Goal: Answer question/provide support: Answer question/provide support

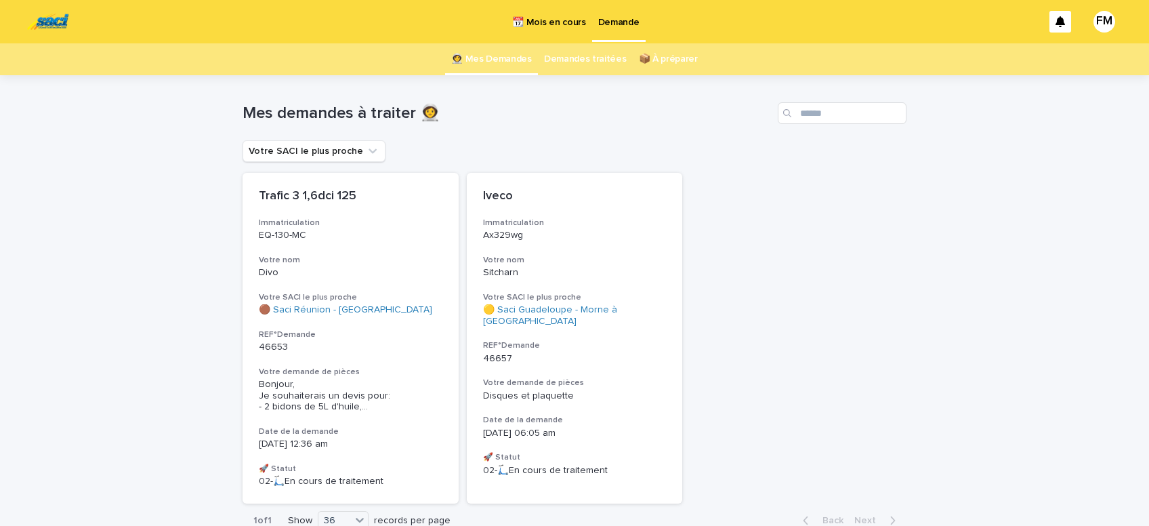
click at [614, 23] on p "Demande" at bounding box center [618, 14] width 41 height 28
click at [326, 397] on span "Bonjour, Je souhaiterais un devis pour: - 2 bidons de 5L d'huile, ..." at bounding box center [351, 396] width 184 height 34
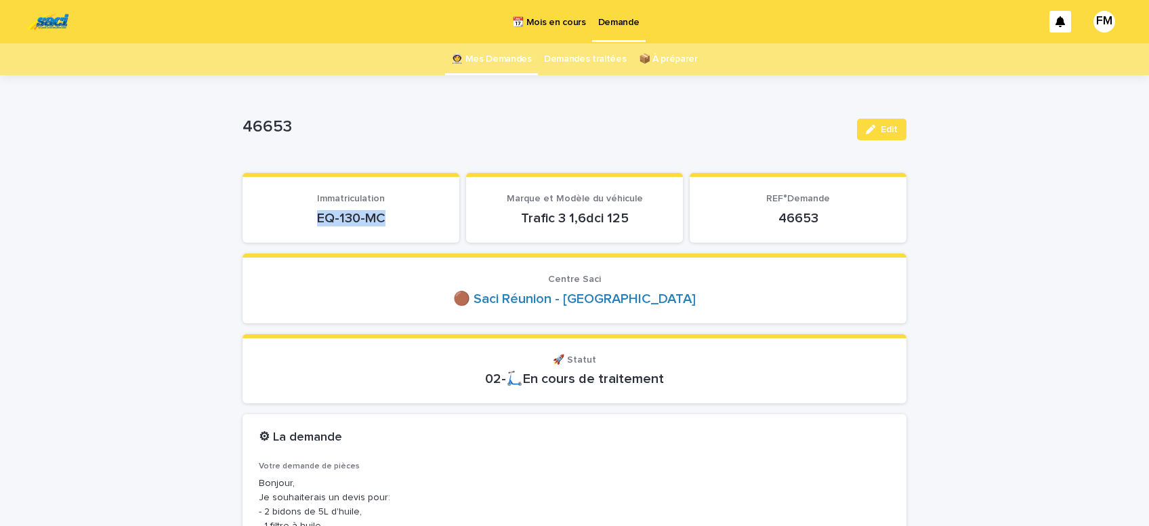
drag, startPoint x: 339, startPoint y: 211, endPoint x: 175, endPoint y: 209, distance: 164.6
click at [259, 209] on div "EQ-130-MC" at bounding box center [351, 216] width 184 height 19
copy p "EQ-130-MC"
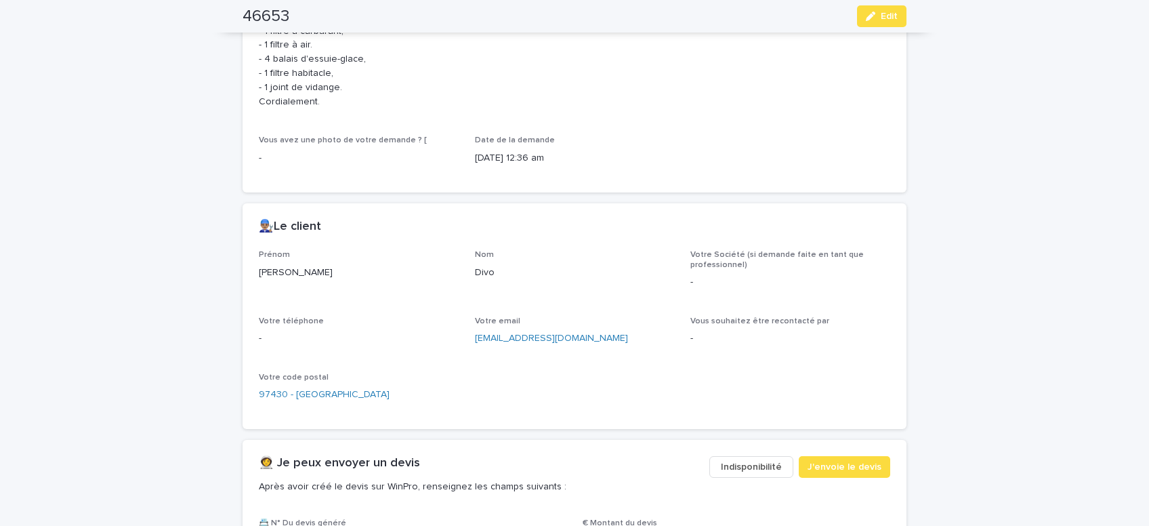
scroll to position [517, 0]
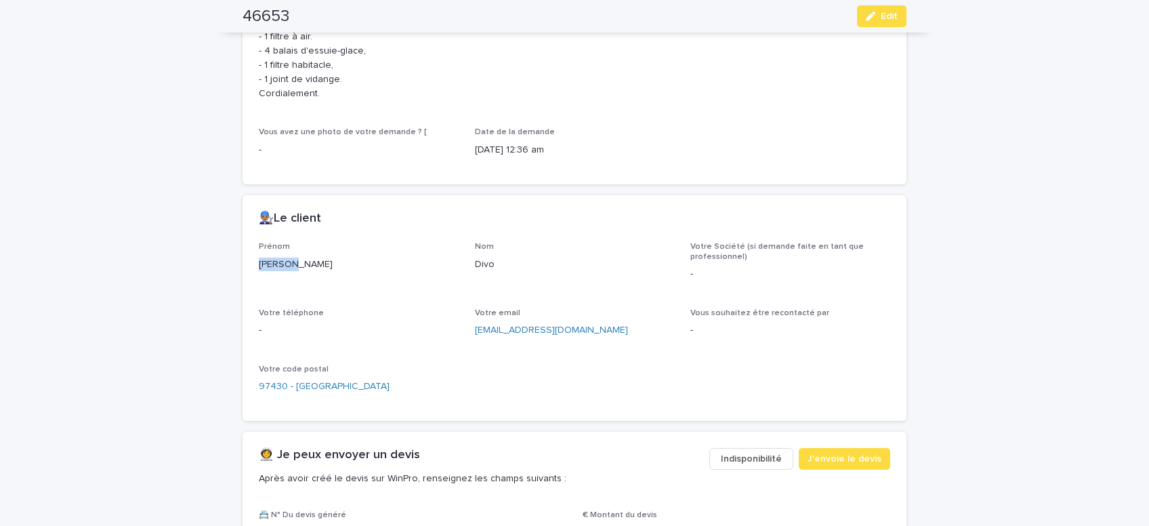
drag, startPoint x: 292, startPoint y: 264, endPoint x: 224, endPoint y: 259, distance: 68.0
click at [259, 262] on div "[PERSON_NAME]" at bounding box center [359, 263] width 200 height 17
copy p "[PERSON_NAME]"
drag, startPoint x: 539, startPoint y: 329, endPoint x: 459, endPoint y: 331, distance: 80.7
click at [475, 331] on div "[EMAIL_ADDRESS][DOMAIN_NAME]" at bounding box center [575, 328] width 200 height 17
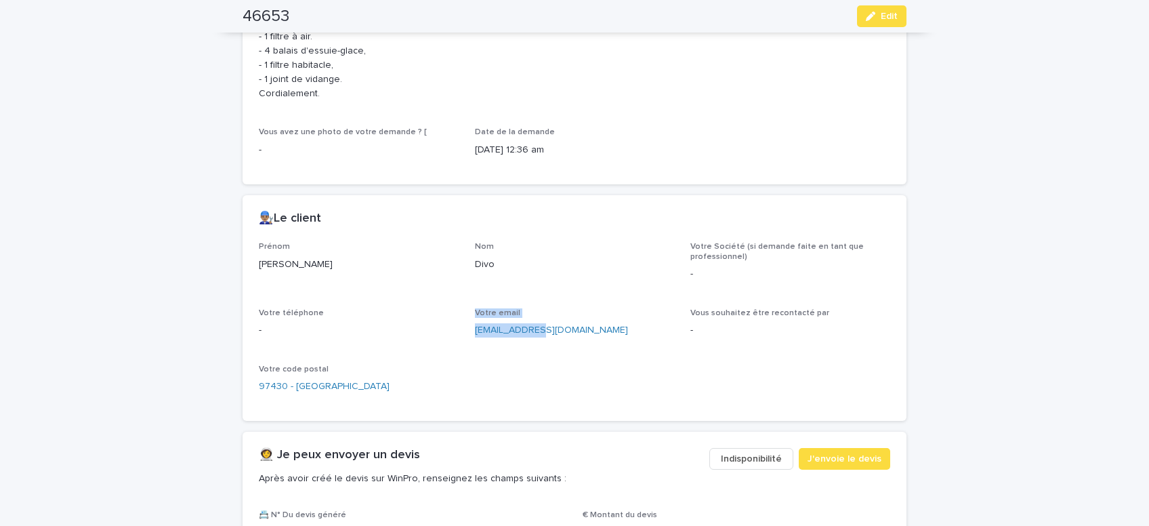
click at [489, 348] on div "Prénom [PERSON_NAME] Divo Votre Société (si demande faite en tant que professio…" at bounding box center [574, 323] width 631 height 163
drag, startPoint x: 535, startPoint y: 326, endPoint x: 471, endPoint y: 331, distance: 64.5
click at [475, 331] on div "[EMAIL_ADDRESS][DOMAIN_NAME]" at bounding box center [575, 328] width 200 height 17
copy link "[EMAIL_ADDRESS][DOMAIN_NAME]"
click at [901, 18] on button "Edit" at bounding box center [881, 16] width 49 height 22
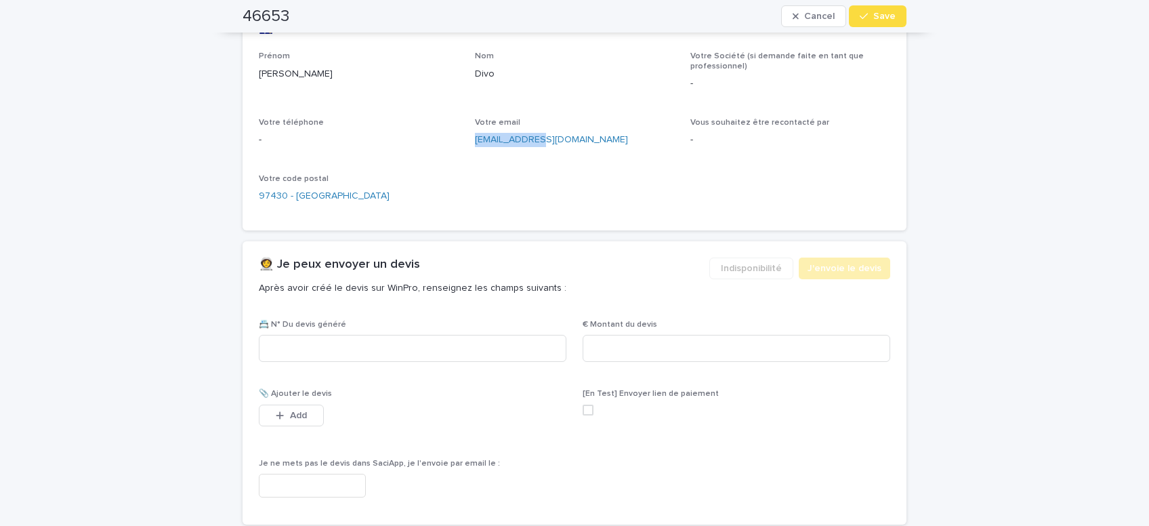
scroll to position [755, 0]
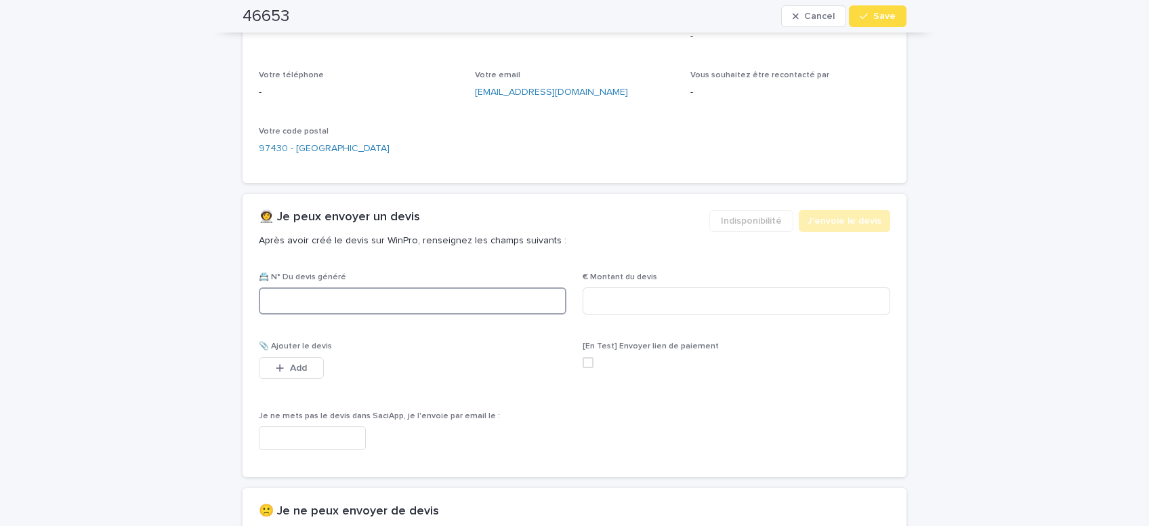
paste input "********"
type input "********"
click at [608, 294] on input at bounding box center [737, 300] width 308 height 27
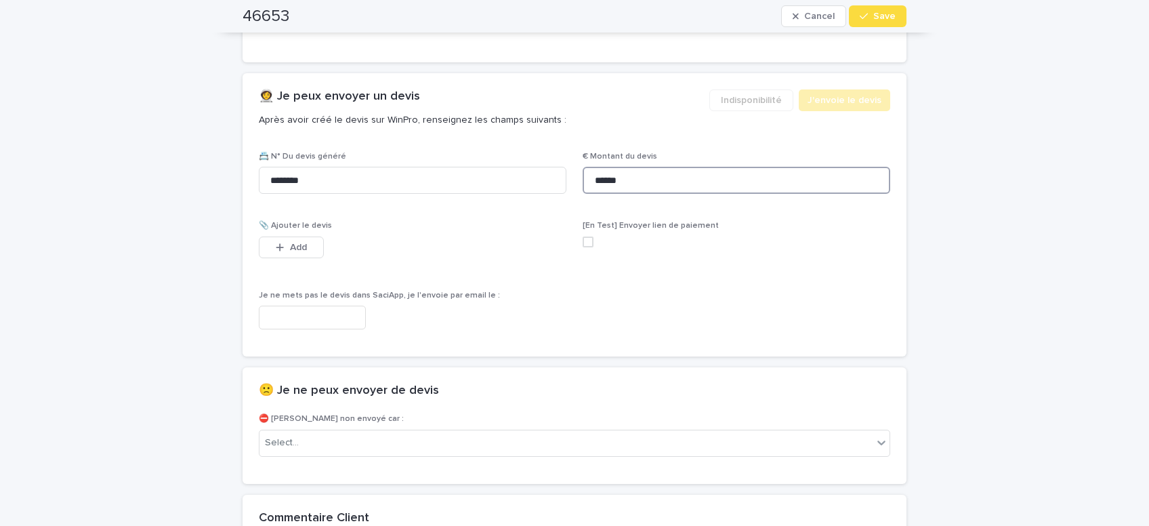
scroll to position [927, 0]
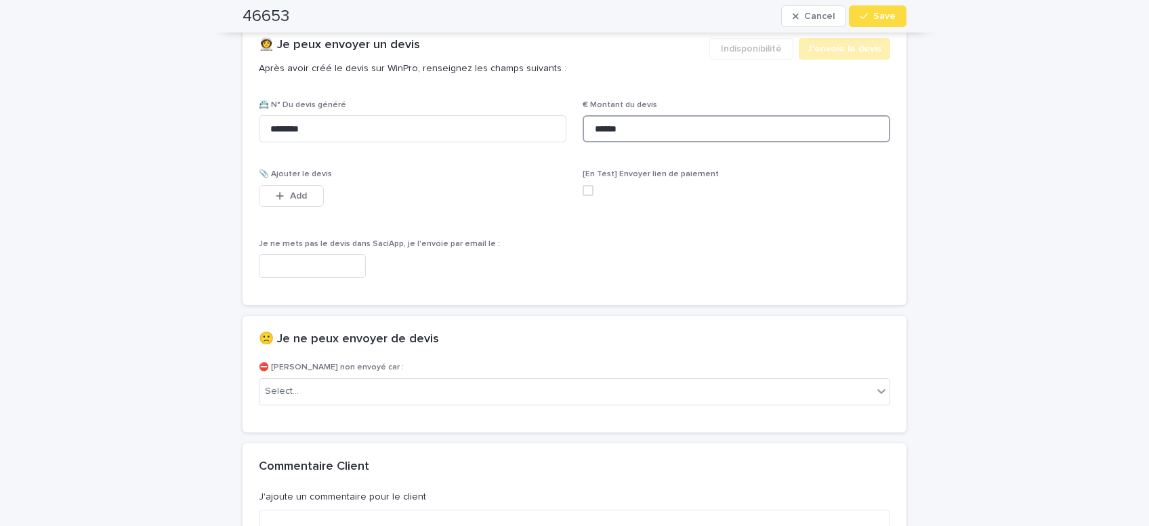
type input "******"
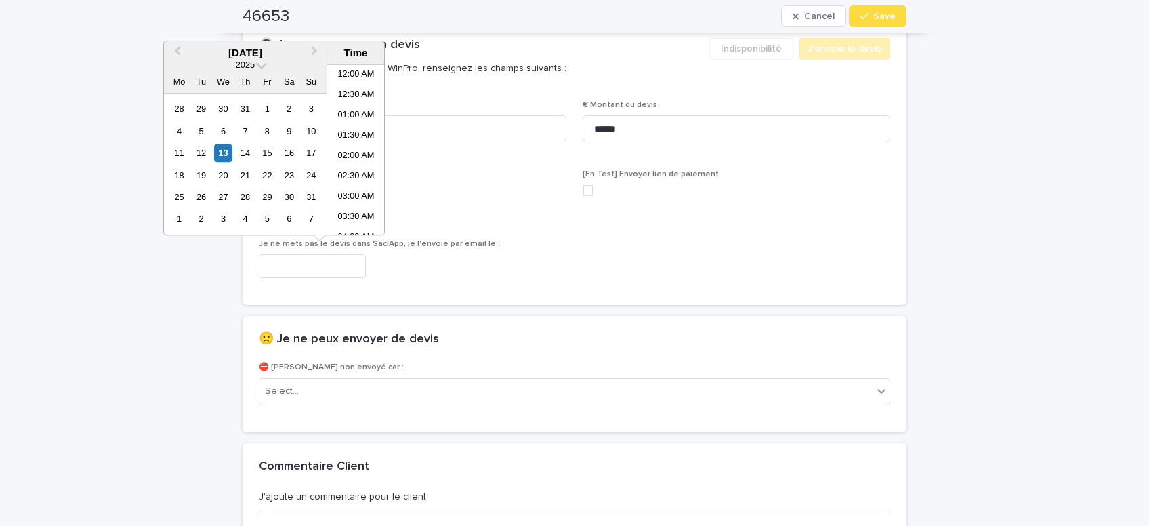
click at [366, 264] on input "text" at bounding box center [312, 266] width 107 height 24
click at [346, 147] on li "07:30 AM" at bounding box center [356, 150] width 58 height 20
type input "**********"
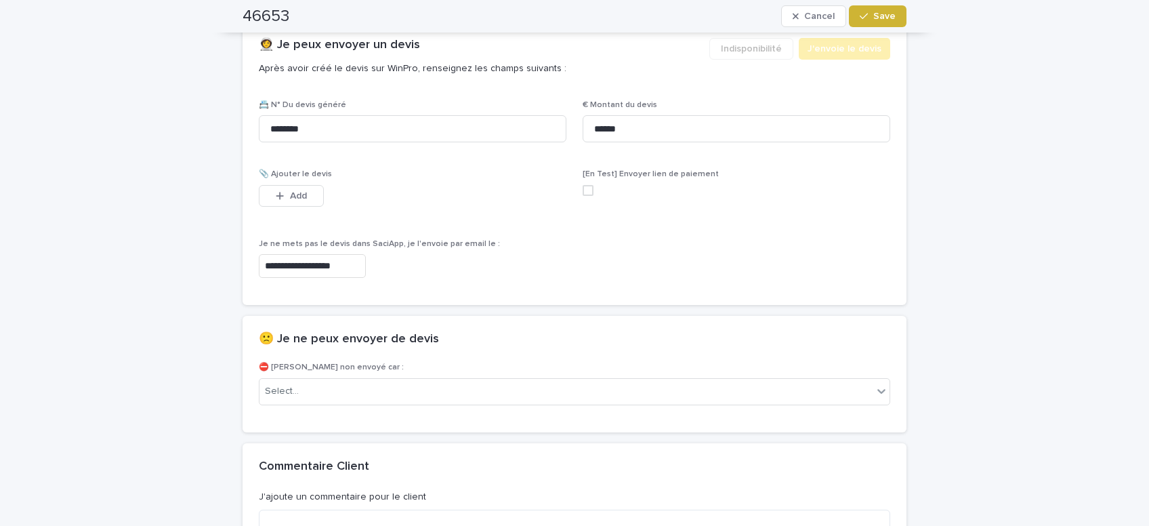
click at [883, 16] on span "Save" at bounding box center [884, 16] width 22 height 9
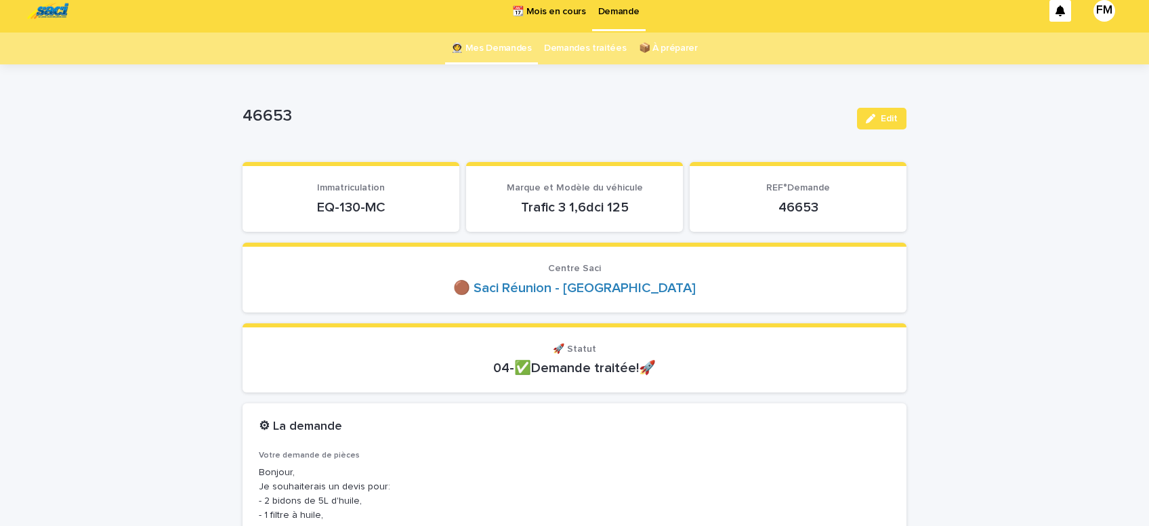
scroll to position [0, 0]
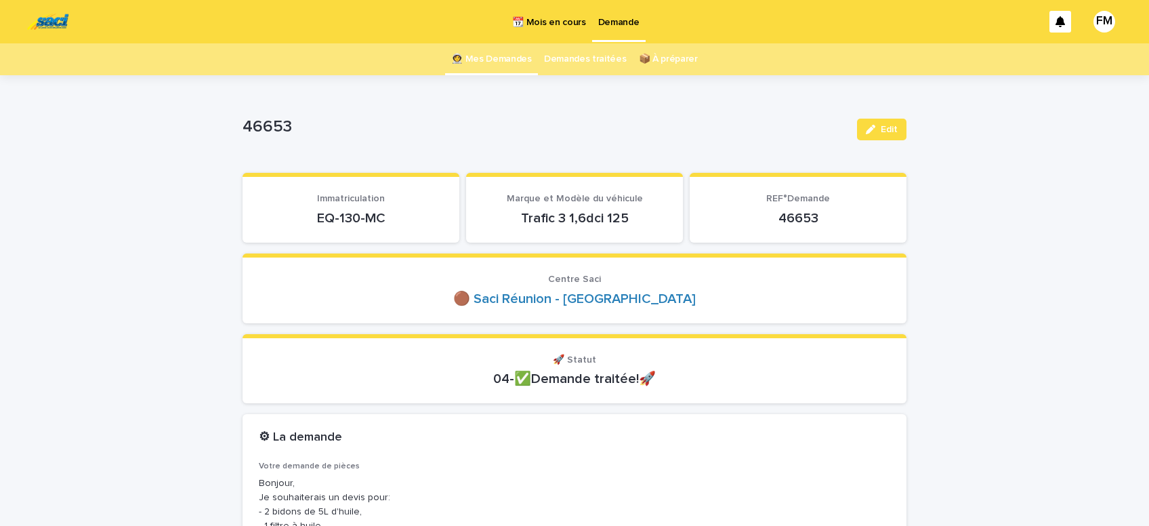
click at [610, 17] on p "Demande" at bounding box center [618, 14] width 41 height 28
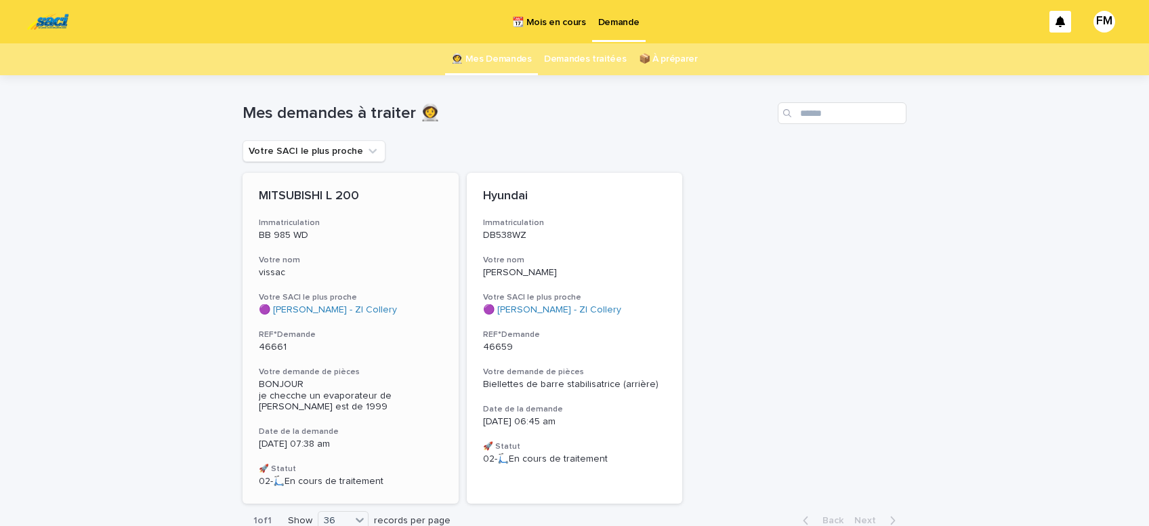
click at [336, 395] on span "BONJOUR je checche un evaporateur de [PERSON_NAME] est de 1999" at bounding box center [326, 395] width 135 height 33
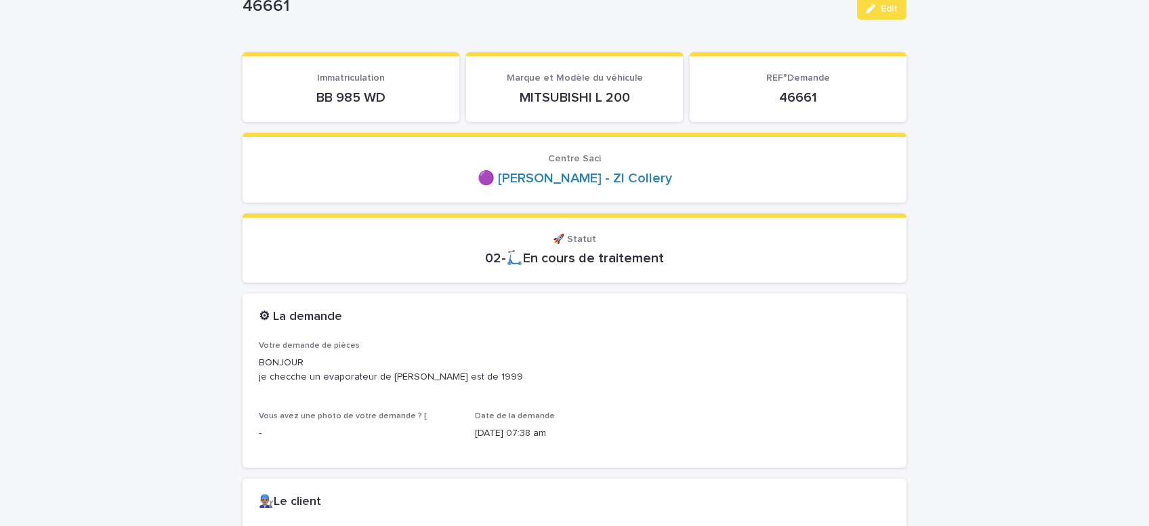
scroll to position [172, 0]
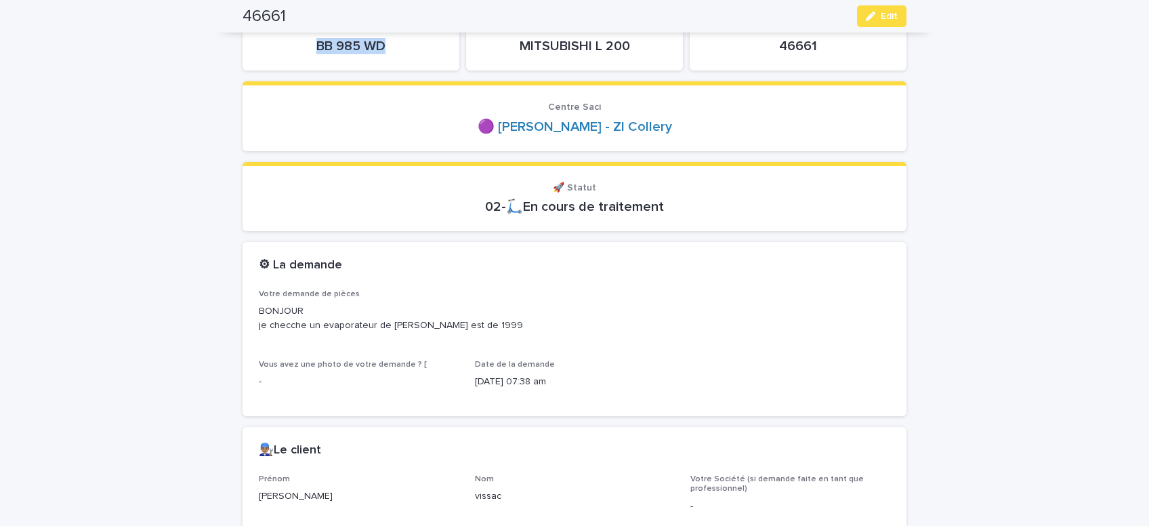
drag, startPoint x: 392, startPoint y: 41, endPoint x: 306, endPoint y: 45, distance: 86.8
click at [306, 45] on p "BB 985 WD" at bounding box center [351, 46] width 184 height 16
copy p "BB 985 WD"
click at [888, 16] on span "Edit" at bounding box center [889, 16] width 17 height 9
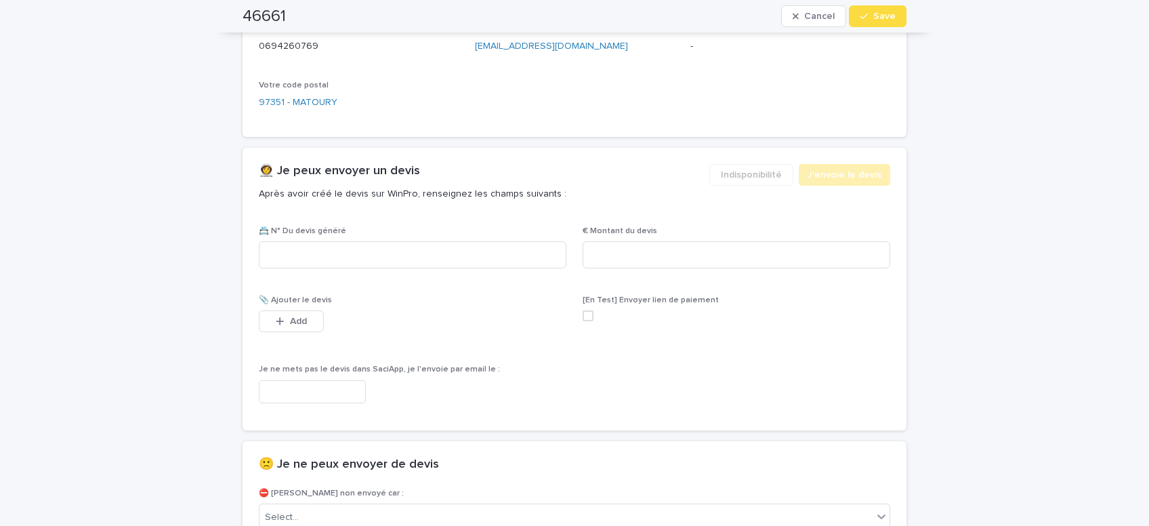
scroll to position [689, 0]
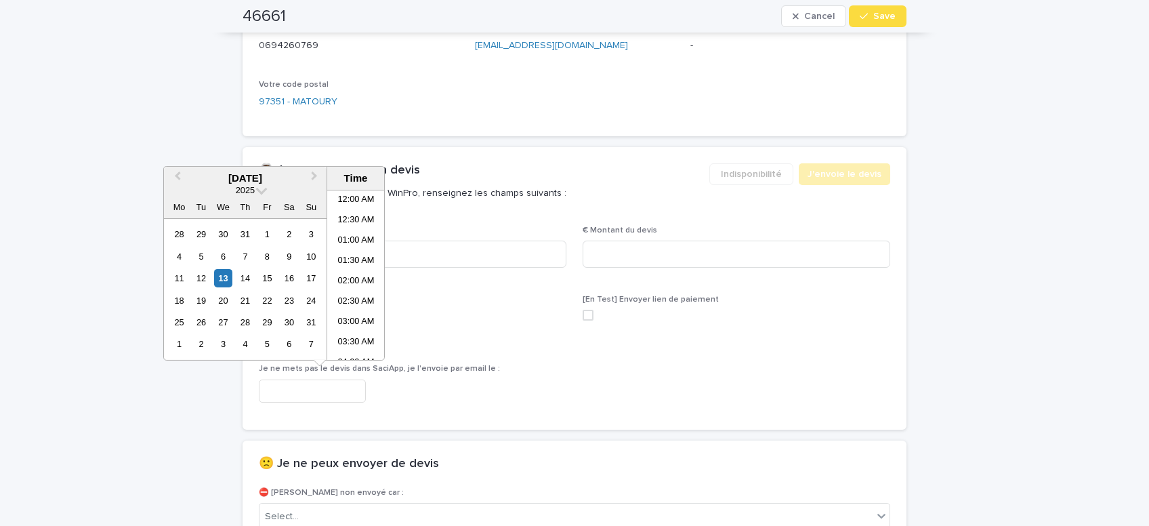
click at [321, 388] on input "text" at bounding box center [312, 391] width 107 height 24
drag, startPoint x: 350, startPoint y: 276, endPoint x: 356, endPoint y: 281, distance: 7.7
click at [352, 276] on li "07:30 AM" at bounding box center [356, 275] width 58 height 20
type input "**********"
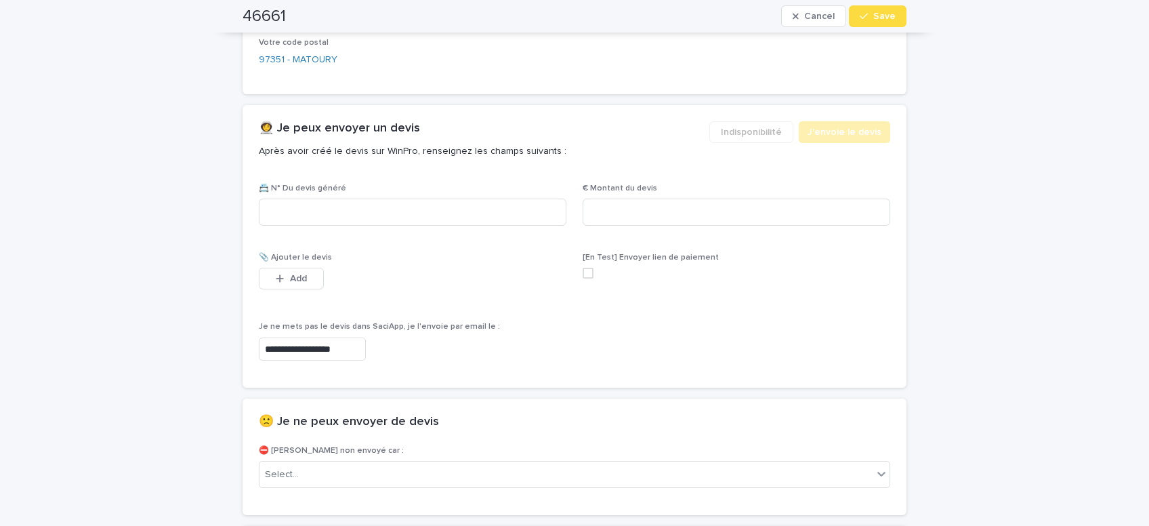
scroll to position [862, 0]
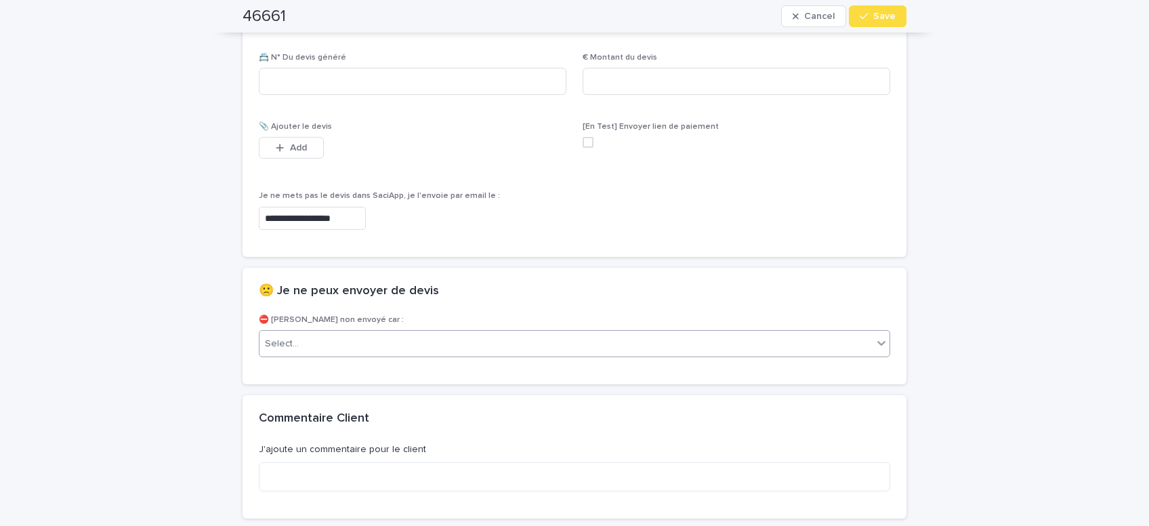
click at [357, 343] on div "Select..." at bounding box center [565, 344] width 613 height 22
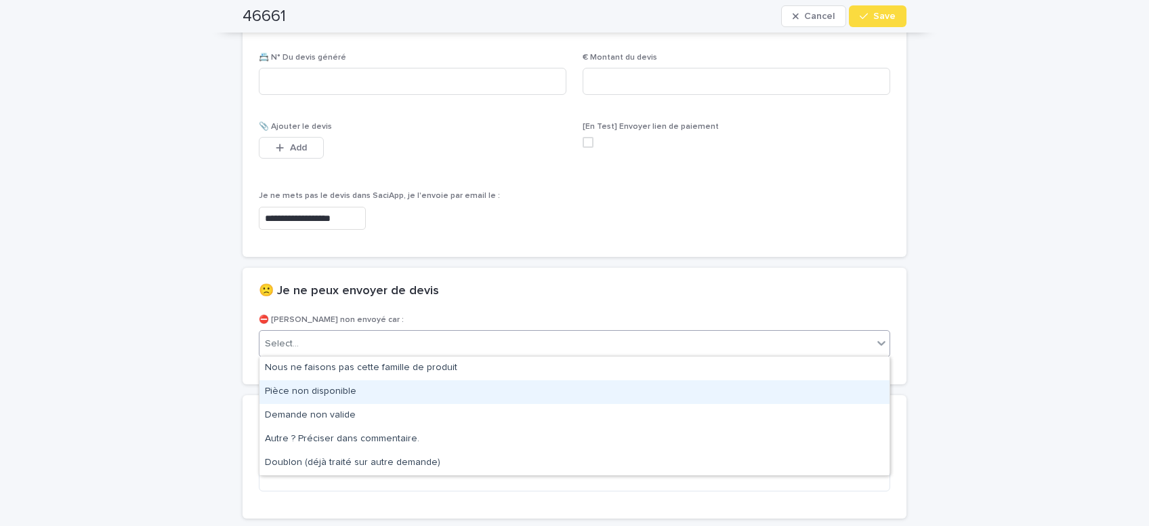
click at [311, 390] on div "Pièce non disponible" at bounding box center [574, 392] width 630 height 24
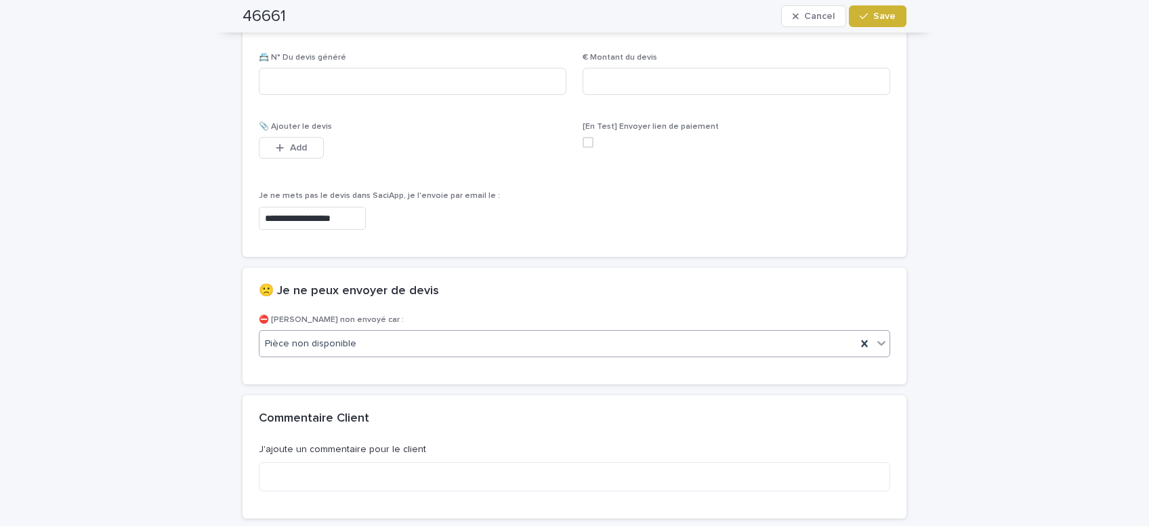
click at [889, 17] on span "Save" at bounding box center [884, 16] width 22 height 9
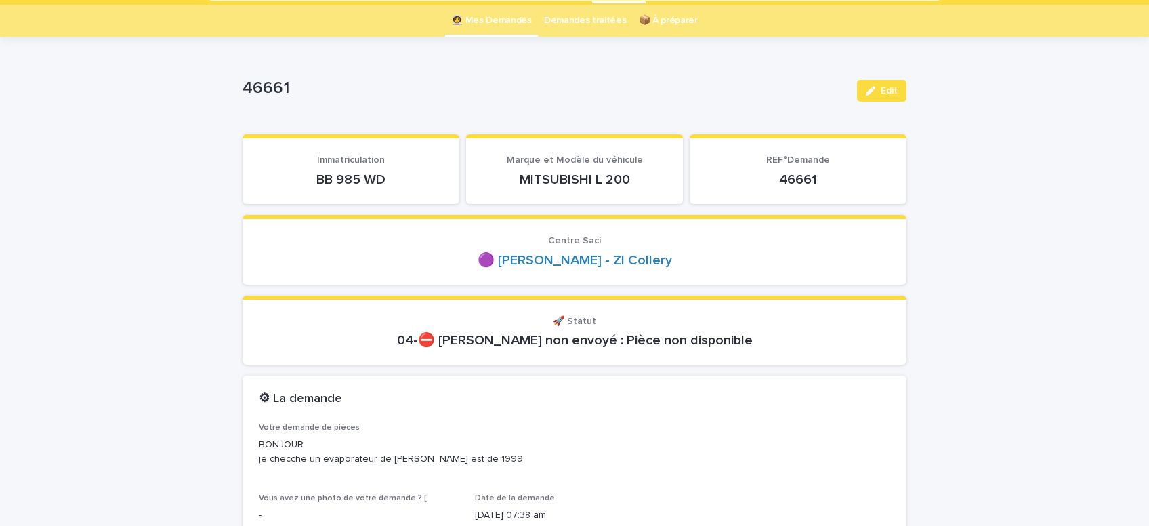
scroll to position [0, 0]
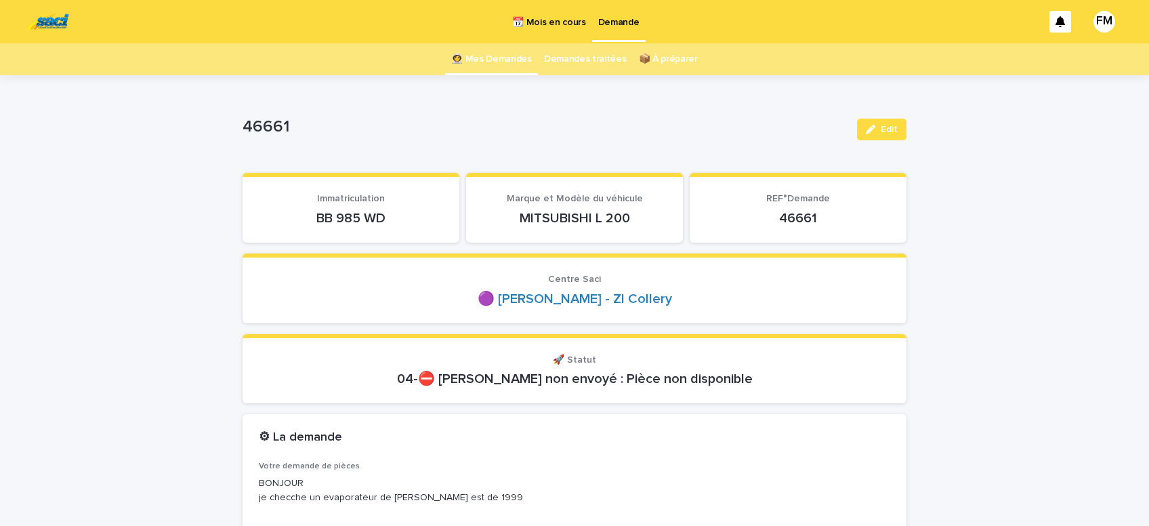
click at [612, 22] on p "Demande" at bounding box center [618, 14] width 41 height 28
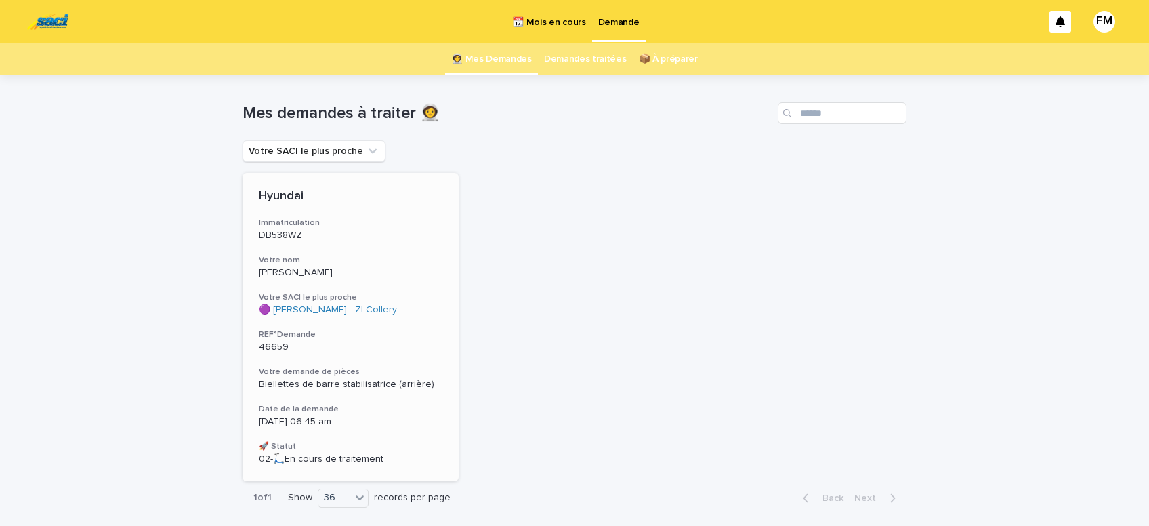
click at [321, 383] on span "Biellettes de barre stabilisatrice (arrière)" at bounding box center [346, 383] width 175 height 9
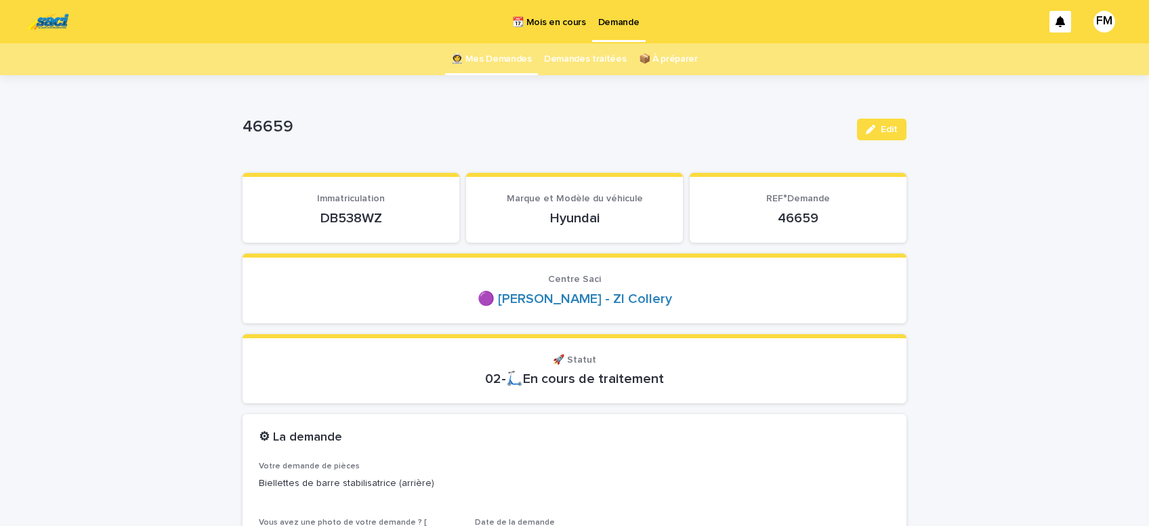
drag, startPoint x: 398, startPoint y: 209, endPoint x: 310, endPoint y: 211, distance: 87.4
click at [310, 211] on p "DB538WZ" at bounding box center [351, 218] width 184 height 16
copy p "DB538WZ"
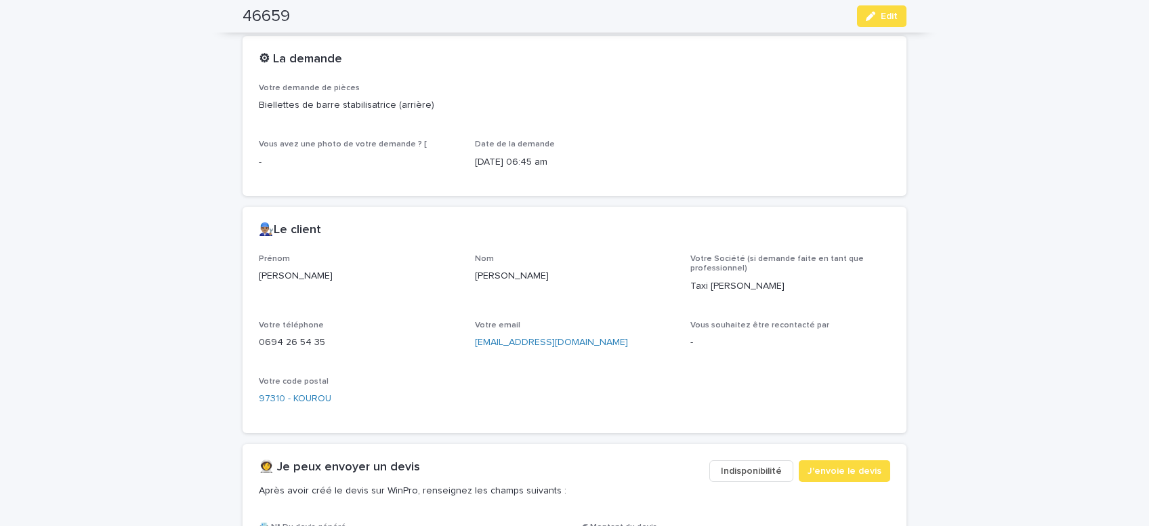
scroll to position [402, 0]
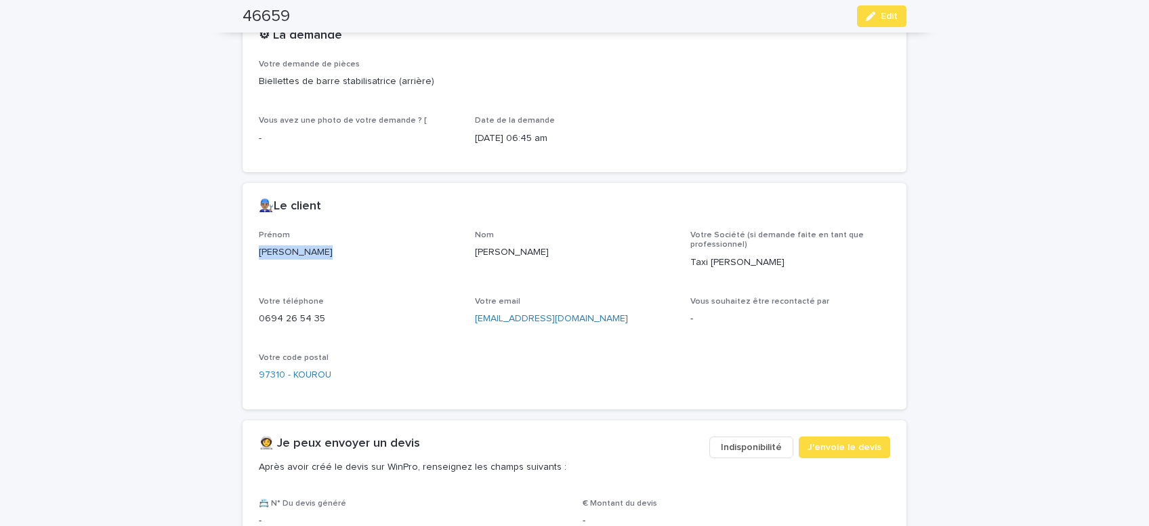
drag, startPoint x: 335, startPoint y: 255, endPoint x: 217, endPoint y: 257, distance: 117.2
click at [259, 259] on div "[PERSON_NAME]" at bounding box center [359, 251] width 200 height 17
copy p "[PERSON_NAME]"
drag, startPoint x: 577, startPoint y: 318, endPoint x: 467, endPoint y: 316, distance: 109.8
click at [475, 316] on div "[EMAIL_ADDRESS][DOMAIN_NAME]" at bounding box center [575, 317] width 200 height 17
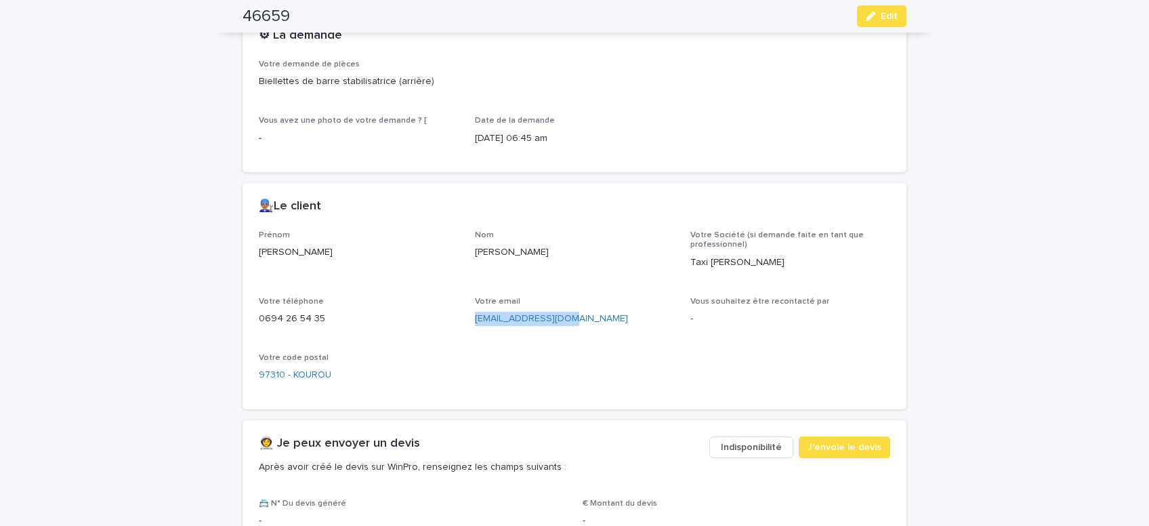
copy link "[EMAIL_ADDRESS][DOMAIN_NAME]"
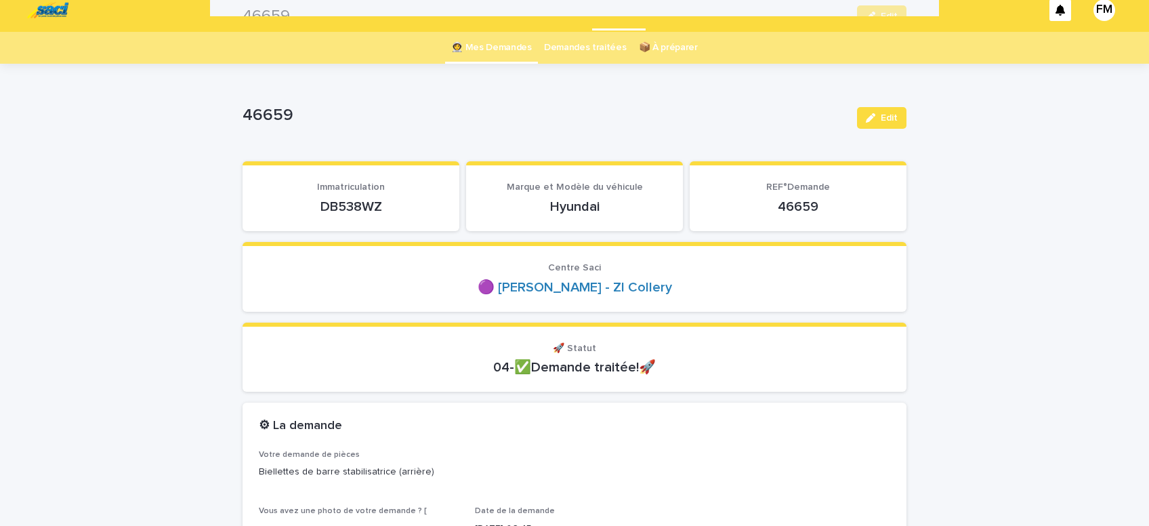
scroll to position [0, 0]
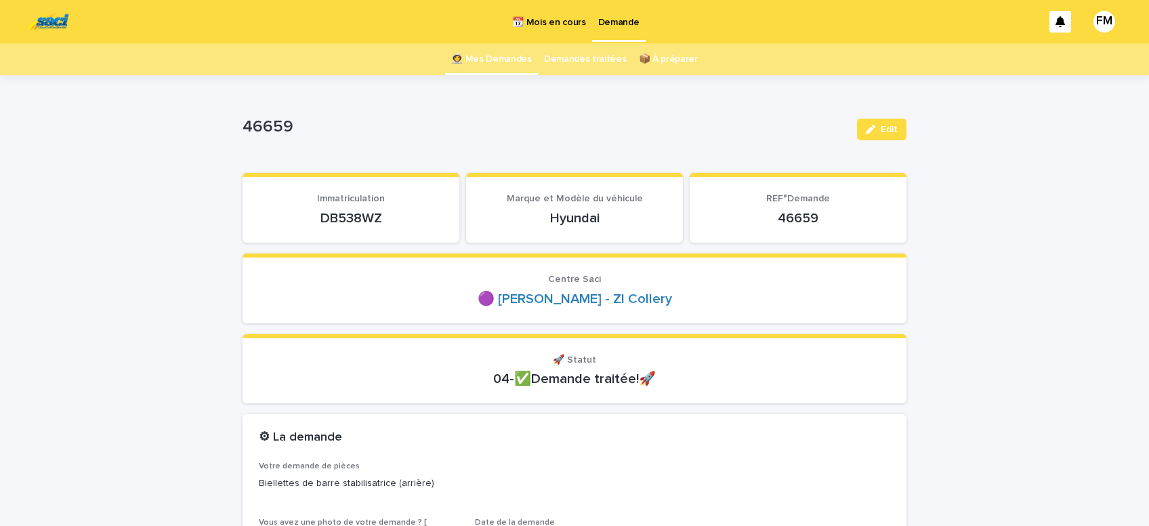
click at [604, 26] on p "Demande" at bounding box center [618, 14] width 41 height 28
